Goal: Task Accomplishment & Management: Use online tool/utility

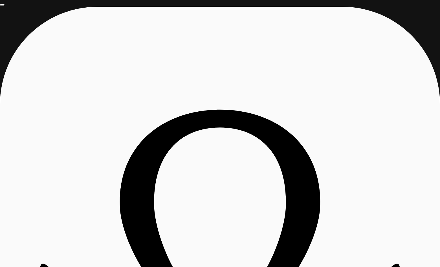
drag, startPoint x: 60, startPoint y: 90, endPoint x: 80, endPoint y: 91, distance: 20.1
drag, startPoint x: 80, startPoint y: 89, endPoint x: 91, endPoint y: 90, distance: 11.3
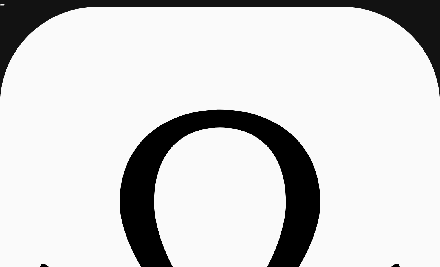
drag, startPoint x: 90, startPoint y: 89, endPoint x: 124, endPoint y: 87, distance: 33.3
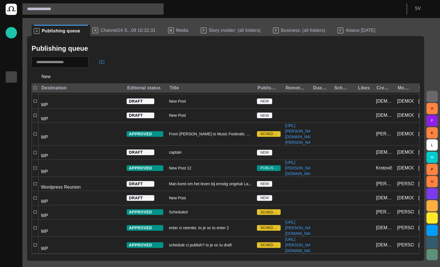
scroll to position [144, 0]
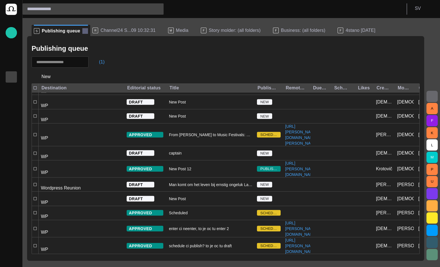
click at [83, 31] on span at bounding box center [85, 31] width 6 height 6
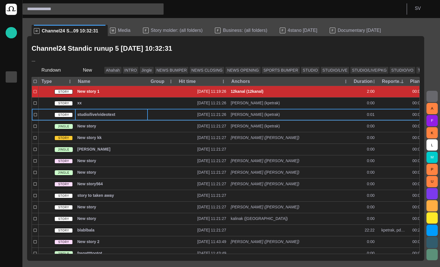
click at [11, 76] on p "Publishing queue" at bounding box center [11, 77] width 7 height 6
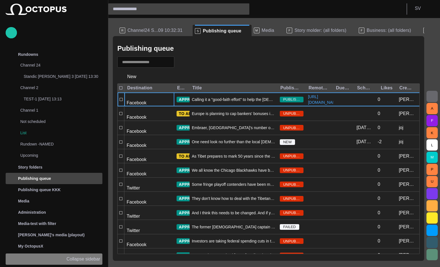
click at [91, 256] on p "Collapse sidebar" at bounding box center [84, 259] width 34 height 7
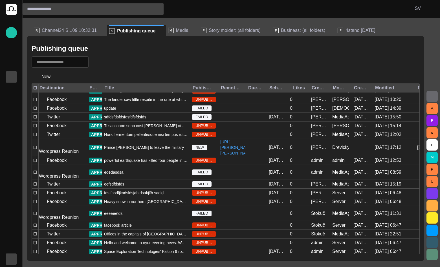
scroll to position [223, 0]
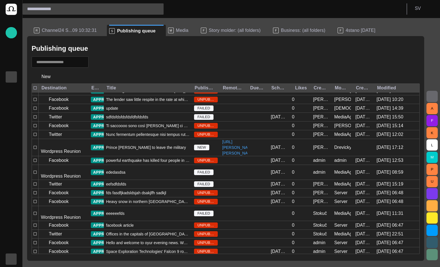
click at [178, 58] on div at bounding box center [226, 61] width 388 height 11
click at [231, 60] on div at bounding box center [226, 61] width 388 height 11
click at [10, 260] on span "button" at bounding box center [11, 259] width 5 height 5
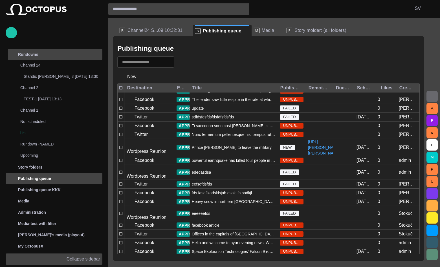
click at [65, 59] on div "Rundowns" at bounding box center [49, 54] width 83 height 11
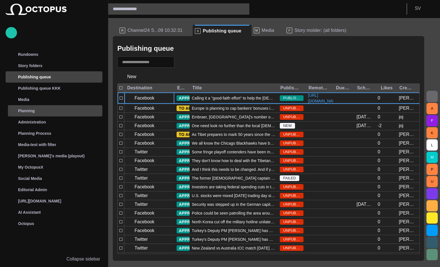
click at [95, 109] on span "main menu" at bounding box center [97, 111] width 5 height 5
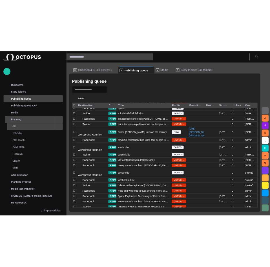
scroll to position [211, 0]
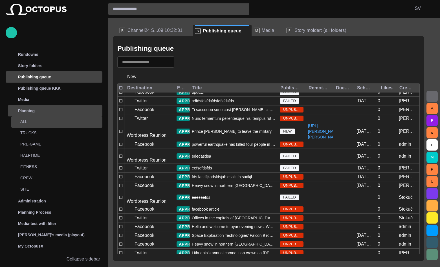
click at [96, 122] on span "main menu" at bounding box center [97, 122] width 5 height 5
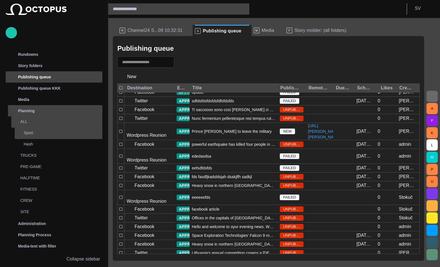
click at [60, 130] on p "Sport" at bounding box center [63, 133] width 79 height 6
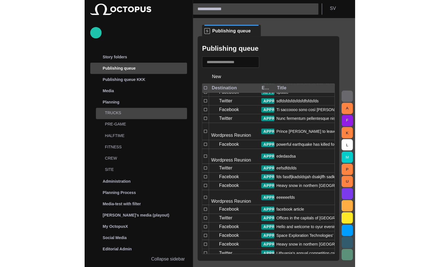
scroll to position [0, 0]
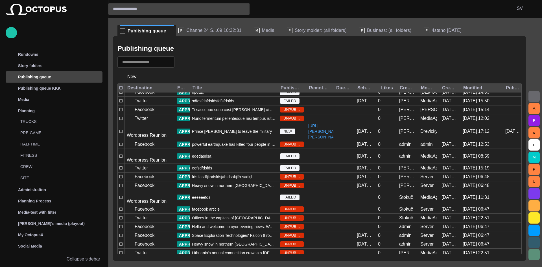
click at [196, 31] on span "Channel24 S...09 10:32:31" at bounding box center [213, 31] width 55 height 6
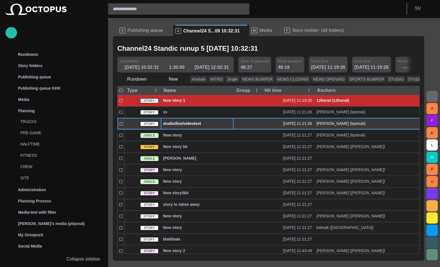
click at [173, 125] on span "studio/live/videotext" at bounding box center [197, 123] width 68 height 5
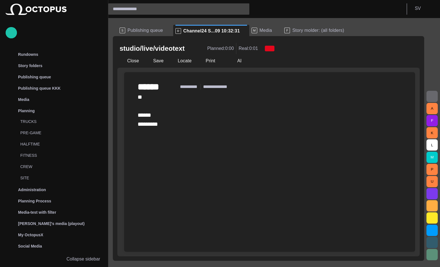
click at [173, 129] on div "﻿ ** ****** ****** ﻿" at bounding box center [270, 111] width 264 height 36
click at [159, 125] on div "﻿ ** ****** ****** ﻿" at bounding box center [270, 111] width 264 height 36
click at [118, 130] on div "Prompter note Script note AI Duration: 0:00 Type @ to display menu ****** *****…" at bounding box center [266, 162] width 298 height 180
click at [120, 130] on button "button" at bounding box center [123, 127] width 11 height 11
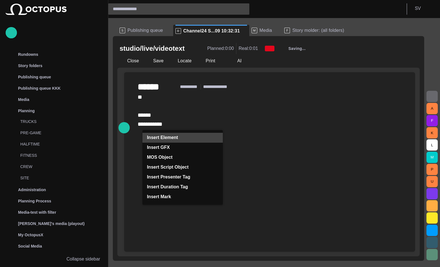
click at [155, 140] on p "Insert Element" at bounding box center [162, 137] width 31 height 7
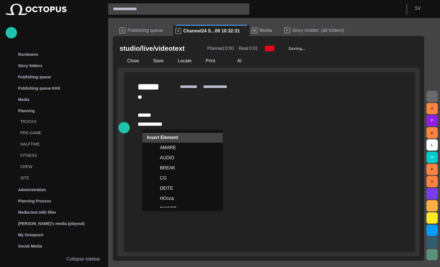
click at [155, 140] on p "Insert Element" at bounding box center [162, 137] width 31 height 7
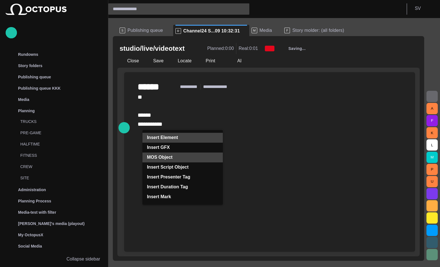
click at [160, 157] on p "MOS Object" at bounding box center [160, 157] width 26 height 7
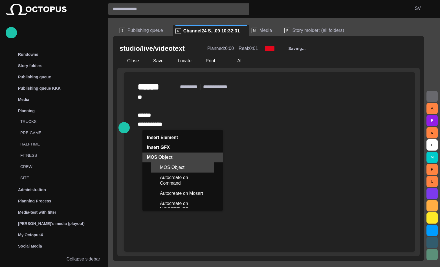
click at [162, 168] on span "MOS Object" at bounding box center [185, 168] width 50 height 6
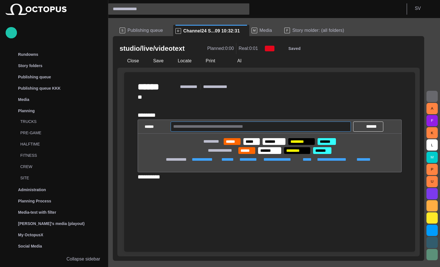
click at [194, 131] on input "text" at bounding box center [260, 126] width 175 height 9
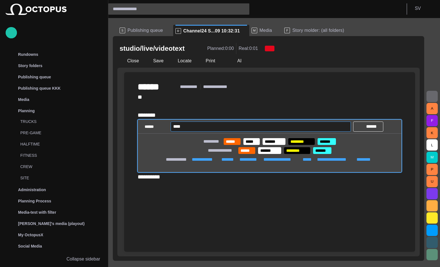
type input "*****"
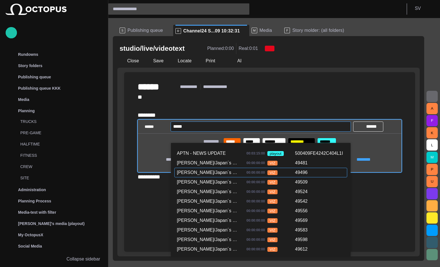
click at [204, 173] on div "[PERSON_NAME]/Japan´s Civil Aviation Authority" at bounding box center [208, 172] width 63 height 7
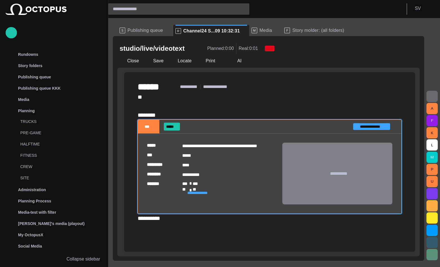
click at [260, 32] on span "Media" at bounding box center [266, 31] width 13 height 6
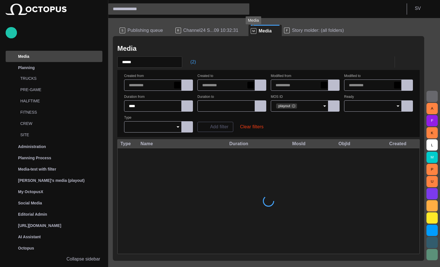
scroll to position [43, 0]
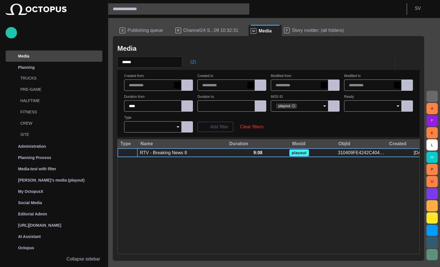
click at [429, 94] on span "button" at bounding box center [432, 96] width 7 height 7
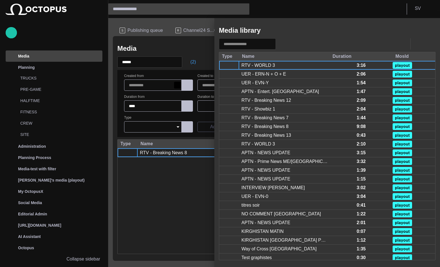
click at [257, 45] on input "text" at bounding box center [243, 44] width 39 height 6
type input "*****"
click at [193, 43] on div at bounding box center [220, 133] width 440 height 267
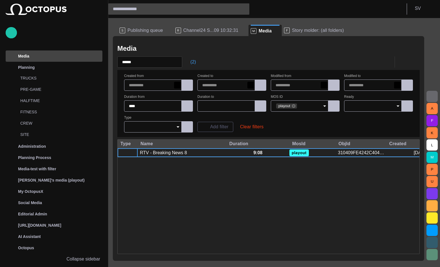
click at [195, 31] on span "Channel24 S...09 10:32:31" at bounding box center [210, 31] width 55 height 6
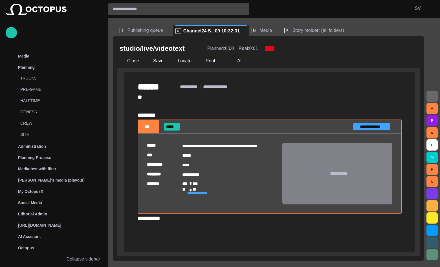
click at [168, 115] on div "**********" at bounding box center [270, 158] width 264 height 130
click at [313, 27] on body "**********" at bounding box center [220, 133] width 440 height 267
click at [313, 30] on span "Story molder: (all folders)" at bounding box center [318, 31] width 52 height 6
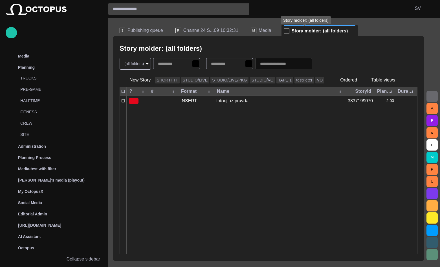
scroll to position [11, 0]
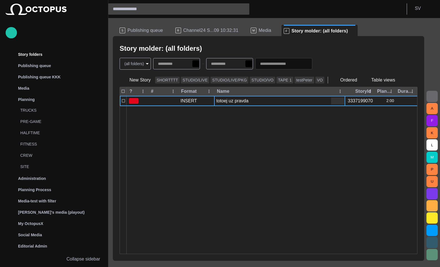
click at [235, 98] on div "totoej uz pravda" at bounding box center [232, 101] width 32 height 6
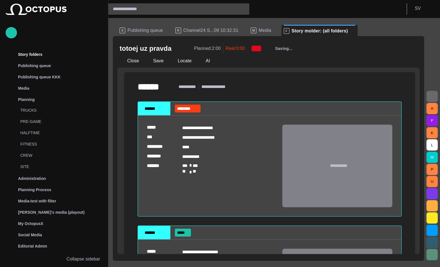
click at [176, 98] on div "**********" at bounding box center [270, 221] width 264 height 257
click at [394, 107] on span "button" at bounding box center [396, 109] width 6 height 6
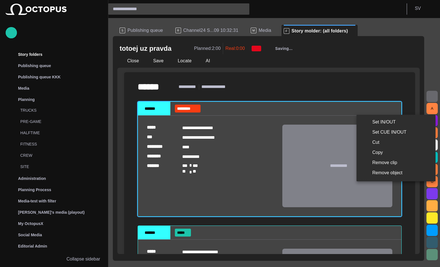
click at [380, 164] on li "Remove clip" at bounding box center [396, 163] width 79 height 10
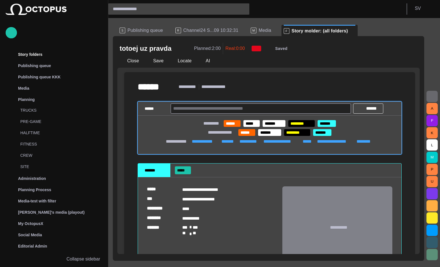
click at [209, 110] on input "text" at bounding box center [260, 108] width 175 height 9
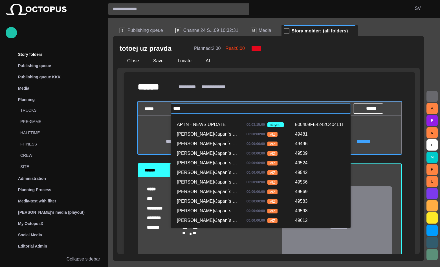
type input "****"
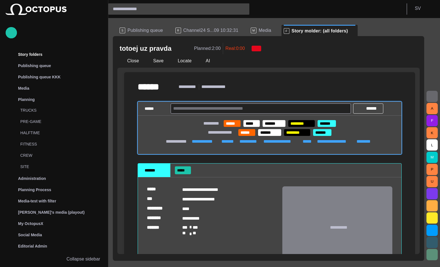
click at [130, 27] on div "S Publishing queue" at bounding box center [145, 30] width 51 height 11
click at [132, 29] on span "Publishing queue" at bounding box center [146, 31] width 36 height 6
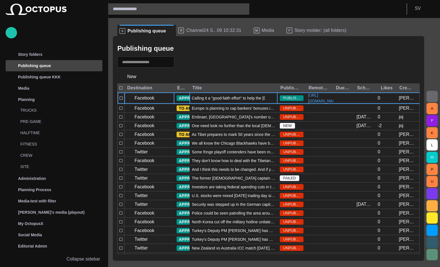
scroll to position [23, 0]
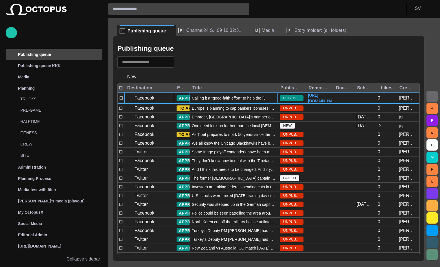
click at [200, 104] on div "Calling it a "good-faith effort" to help the [DEMOGRAPHIC_DATA] people, [DEMOGR…" at bounding box center [234, 98] width 88 height 11
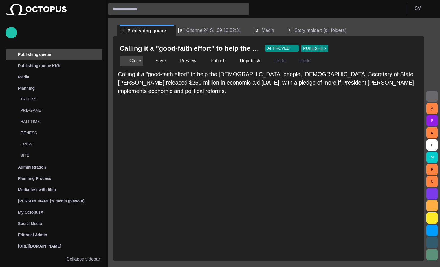
click at [132, 60] on button "Close" at bounding box center [132, 61] width 24 height 10
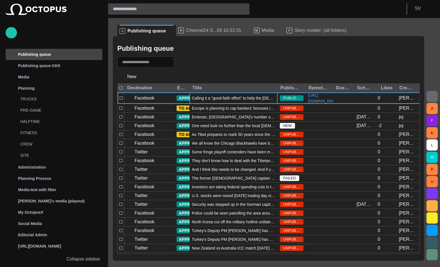
click at [185, 61] on span "button" at bounding box center [182, 62] width 6 height 6
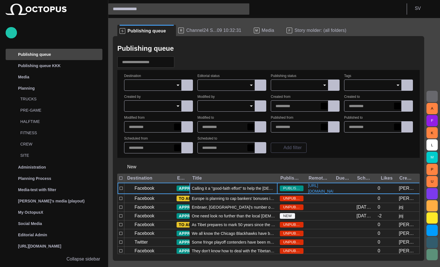
click at [151, 82] on div at bounding box center [153, 85] width 58 height 11
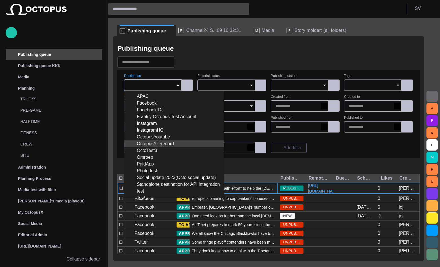
scroll to position [94, 0]
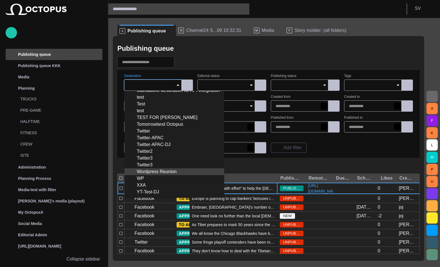
click at [154, 169] on div "Wordpress Reunion" at bounding box center [174, 171] width 91 height 7
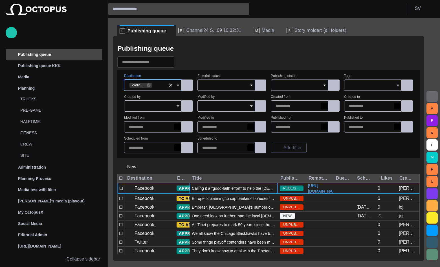
click at [161, 88] on input "Destination" at bounding box center [159, 85] width 13 height 6
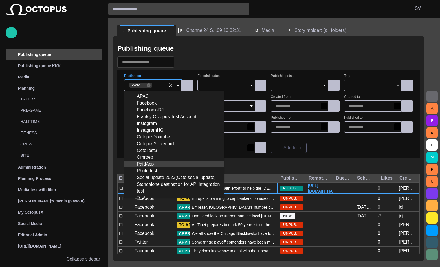
scroll to position [87, 0]
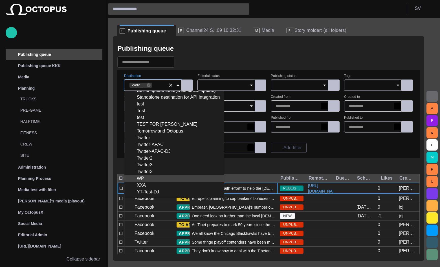
click at [147, 178] on div "WP" at bounding box center [174, 178] width 91 height 7
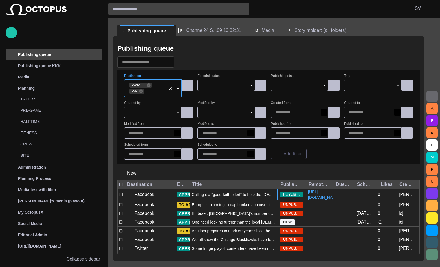
click at [208, 164] on div "Publishing queue Destination Wordpress Reunion WP Editorial status Publishing s…" at bounding box center [268, 148] width 311 height 225
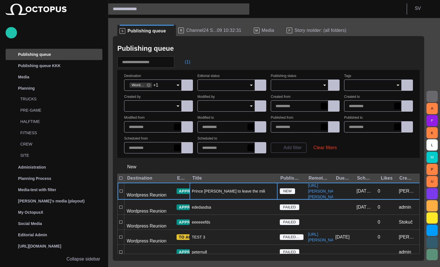
click at [214, 191] on div "Prince [PERSON_NAME] to leave the military" at bounding box center [234, 191] width 88 height 17
click at [214, 190] on div "Prince [PERSON_NAME] to leave the military" at bounding box center [234, 191] width 88 height 17
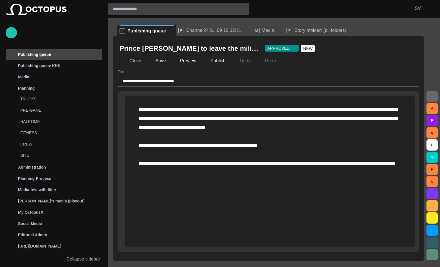
click at [188, 154] on div "**********" at bounding box center [269, 136] width 263 height 63
click at [152, 153] on div "**********" at bounding box center [269, 136] width 263 height 63
click at [128, 154] on button "button" at bounding box center [124, 155] width 11 height 11
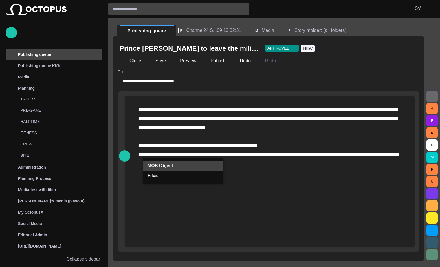
click at [147, 162] on button "MOS Object" at bounding box center [183, 166] width 80 height 10
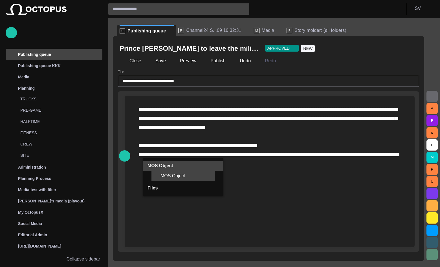
click at [160, 173] on div "MOS Object" at bounding box center [182, 176] width 63 height 10
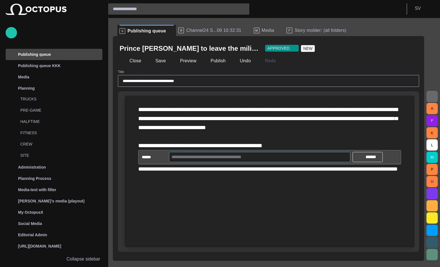
click at [180, 162] on input "text" at bounding box center [260, 157] width 176 height 9
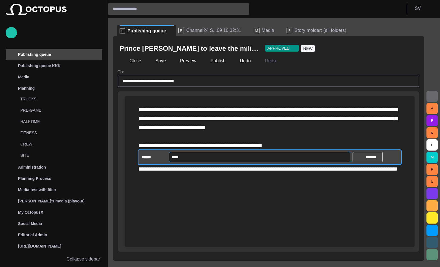
type input "****"
